Goal: Find specific page/section: Find specific page/section

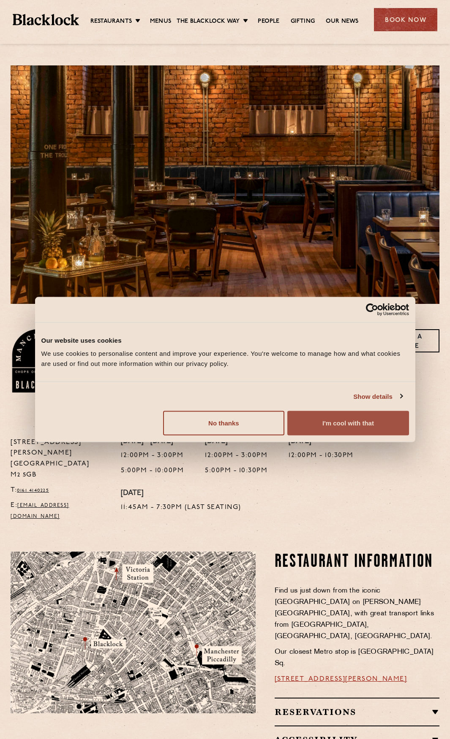
click at [310, 422] on button "I'm cool with that" at bounding box center [347, 423] width 121 height 24
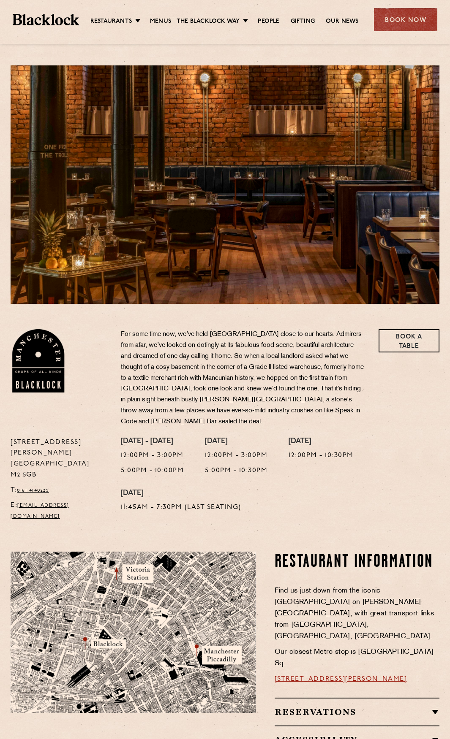
click at [282, 381] on p "For some time now, we’ve held Manchester close to our hearts. Admirers from afa…" at bounding box center [243, 378] width 245 height 98
click at [168, 17] on link "Menus" at bounding box center [160, 21] width 21 height 9
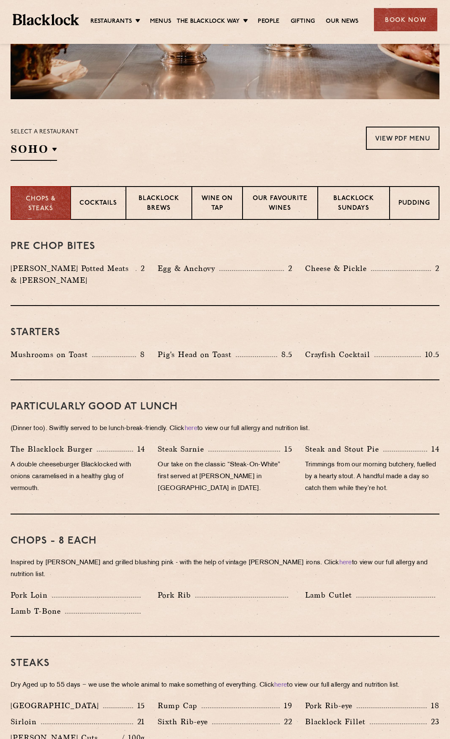
scroll to position [295, 0]
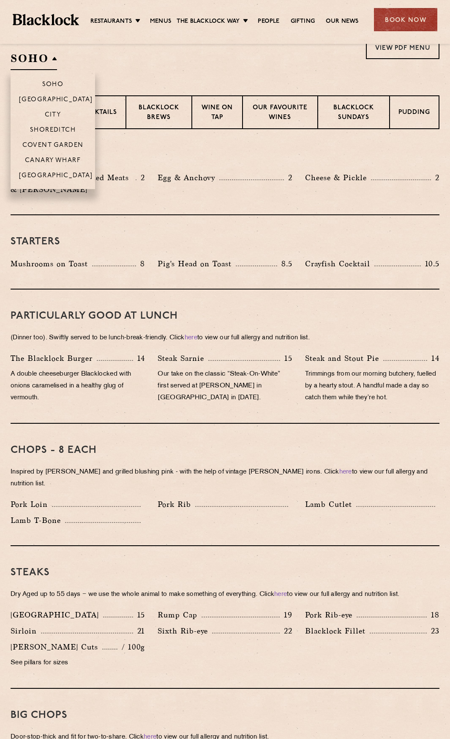
click at [54, 63] on h2 "SOHO" at bounding box center [34, 60] width 46 height 19
click at [59, 175] on p "[GEOGRAPHIC_DATA]" at bounding box center [56, 176] width 74 height 8
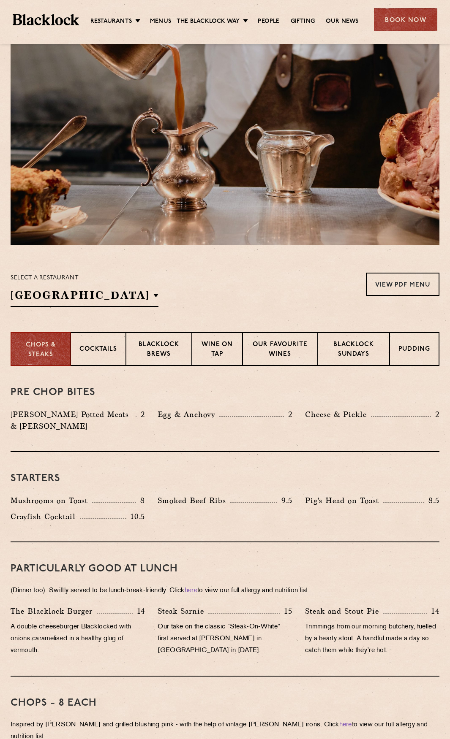
scroll to position [0, 0]
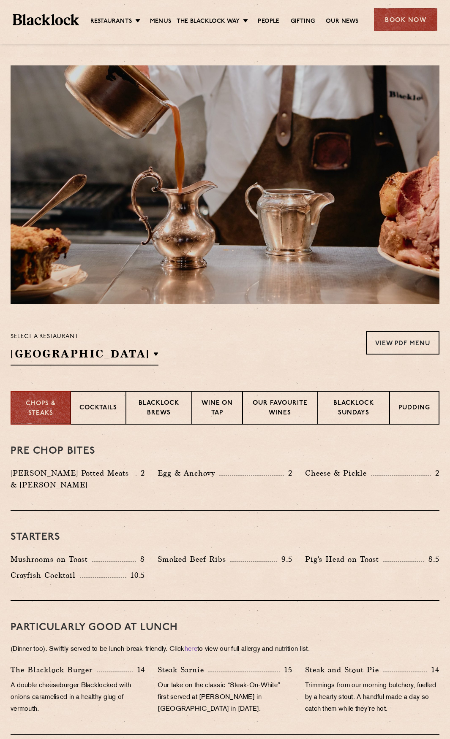
drag, startPoint x: 120, startPoint y: 231, endPoint x: 122, endPoint y: 149, distance: 81.9
